Goal: Task Accomplishment & Management: Use online tool/utility

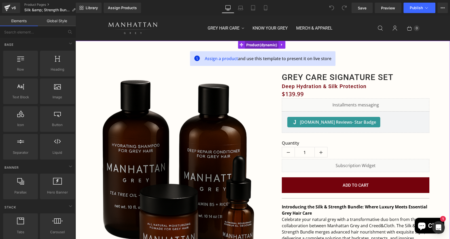
click at [255, 44] on span "Product" at bounding box center [262, 45] width 34 height 8
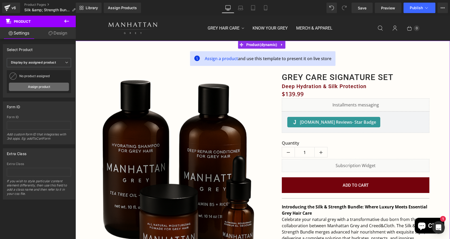
click at [42, 84] on link "Assign product" at bounding box center [39, 86] width 60 height 8
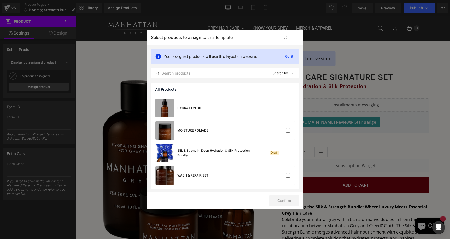
scroll to position [200, 0]
click at [197, 151] on div "Silk & Strength: Deep Hydration & Silk Protection Bundle" at bounding box center [216, 152] width 78 height 9
click at [279, 201] on button "Confirm" at bounding box center [284, 200] width 30 height 10
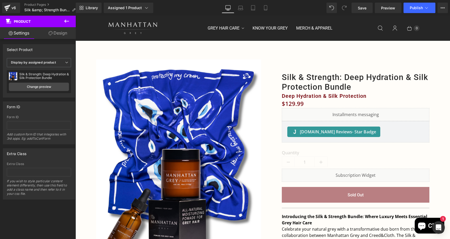
scroll to position [0, 0]
click at [363, 8] on span "Save" at bounding box center [362, 7] width 9 height 5
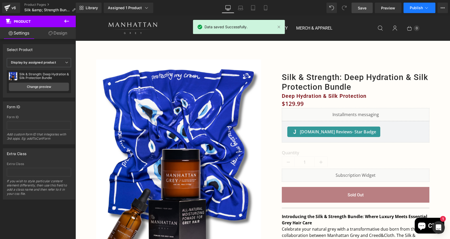
click at [412, 9] on span "Publish" at bounding box center [415, 8] width 13 height 4
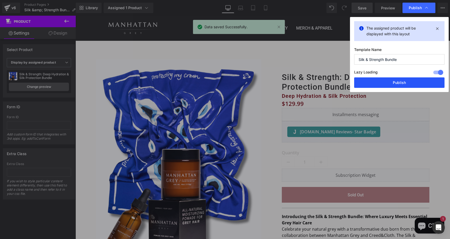
click at [396, 82] on button "Publish" at bounding box center [399, 82] width 90 height 10
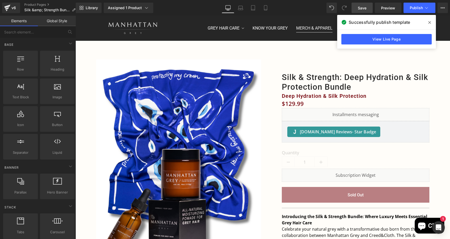
click at [317, 27] on link "Merch & Apparel" at bounding box center [314, 28] width 45 height 13
click at [358, 42] on link "View Live Page" at bounding box center [386, 39] width 90 height 10
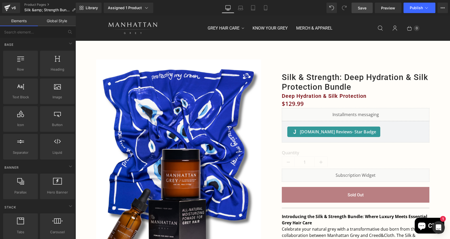
click at [360, 7] on span "Save" at bounding box center [362, 7] width 9 height 5
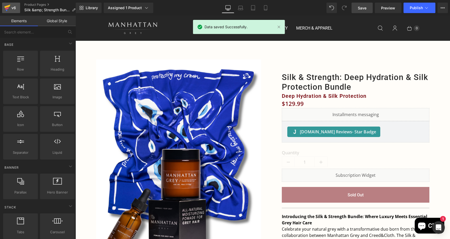
click at [11, 9] on div "v6" at bounding box center [13, 7] width 7 height 7
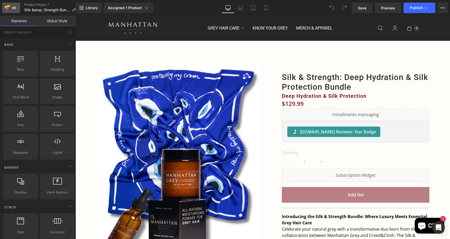
click at [11, 7] on div "v6" at bounding box center [13, 7] width 7 height 7
